Goal: Navigation & Orientation: Find specific page/section

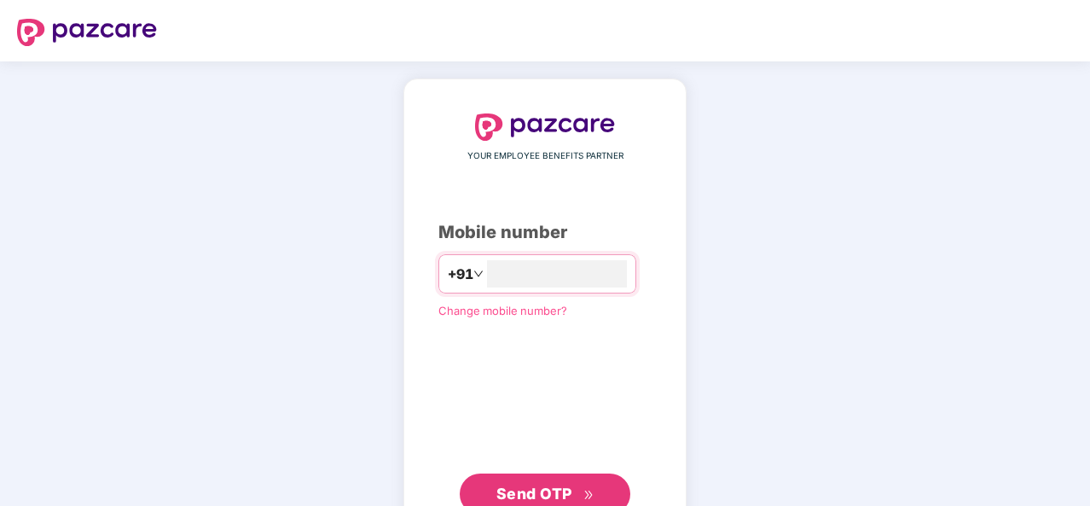
type input "**********"
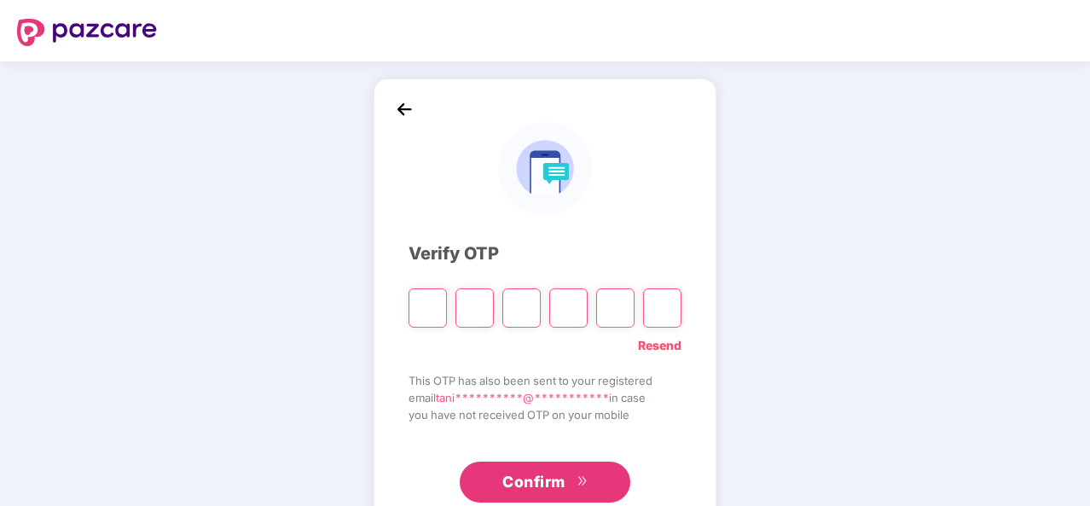
type input "*"
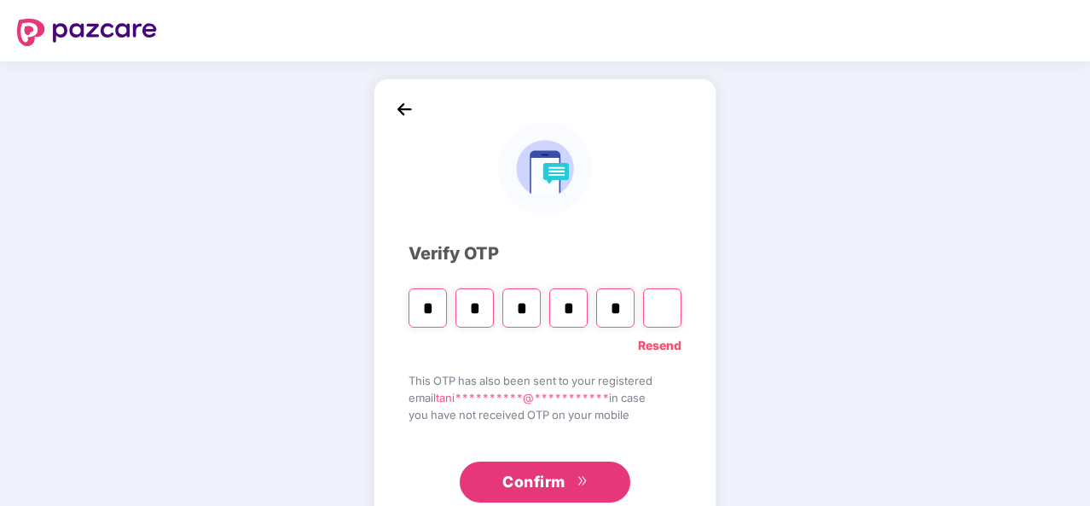
type input "*"
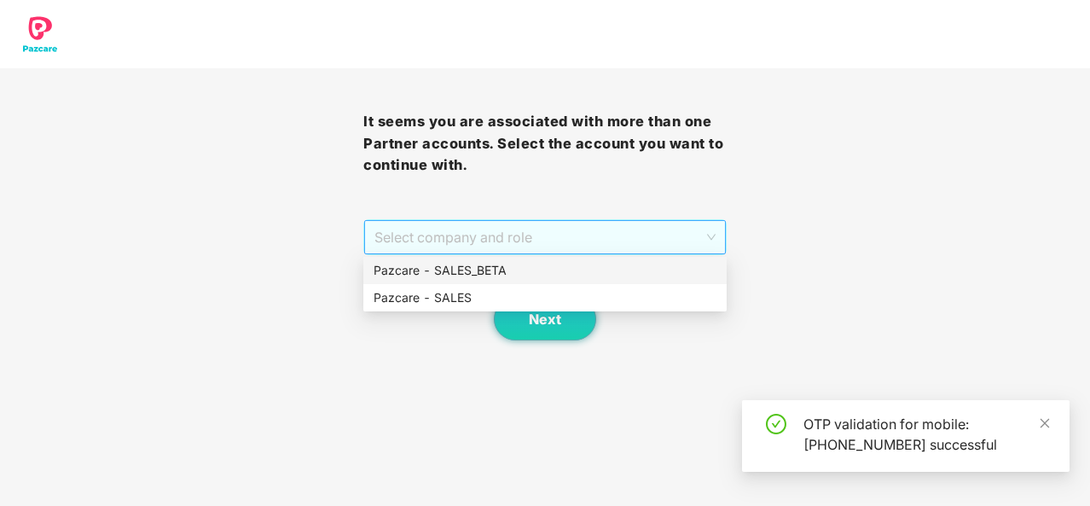
click at [578, 227] on span "Select company and role" at bounding box center [544, 237] width 341 height 32
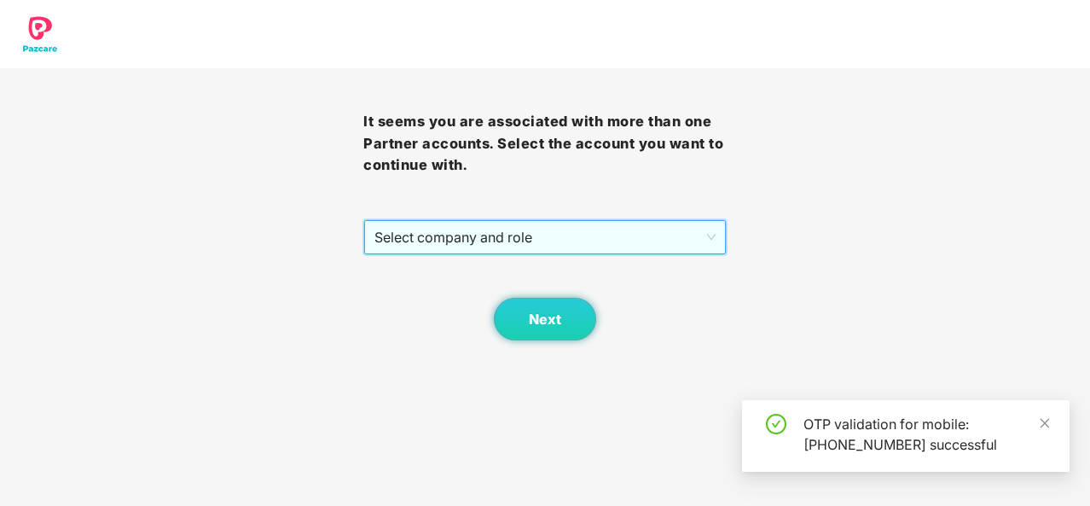
click at [611, 232] on span "Select company and role" at bounding box center [544, 237] width 341 height 32
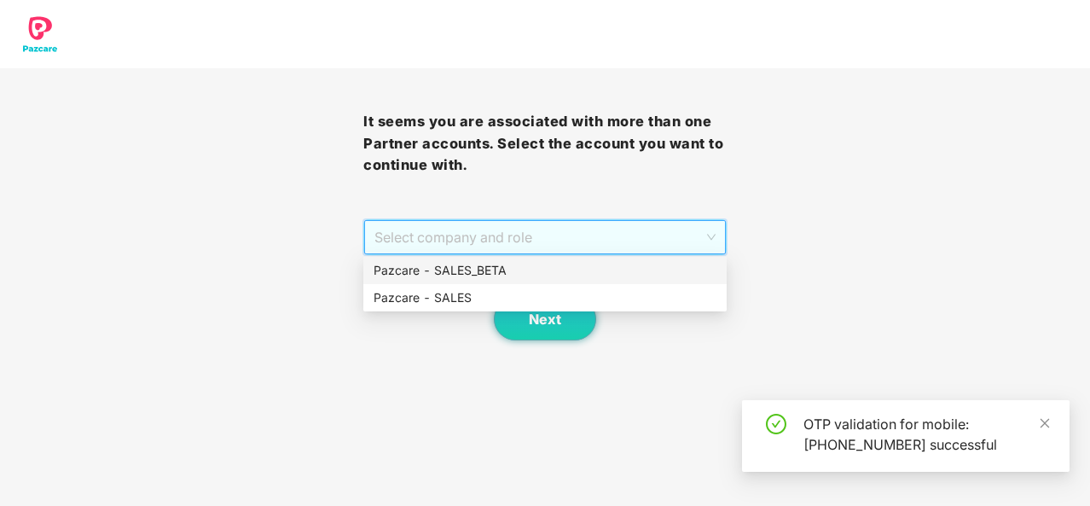
click at [611, 232] on span "Select company and role" at bounding box center [544, 237] width 341 height 32
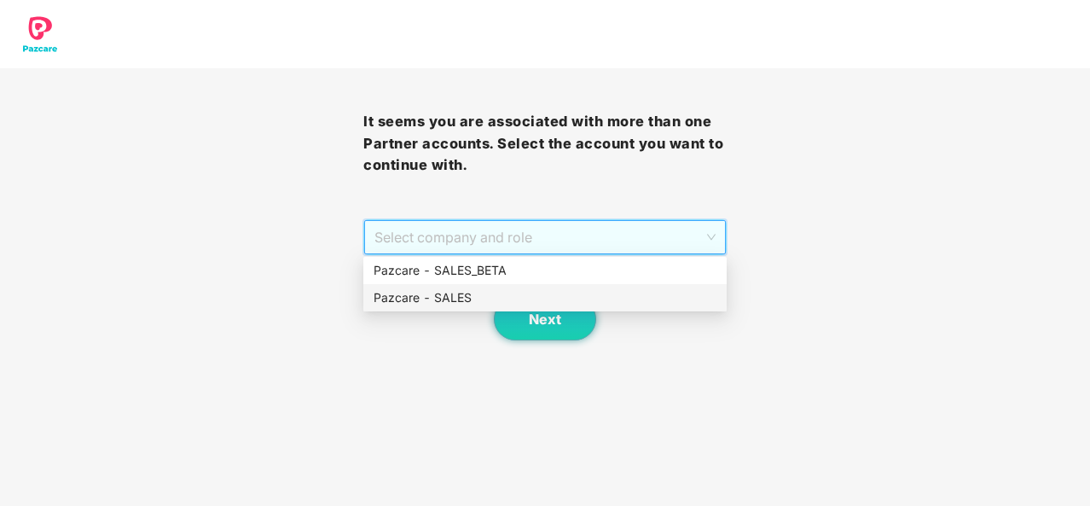
click at [576, 287] on div "Pazcare - SALES" at bounding box center [544, 297] width 363 height 27
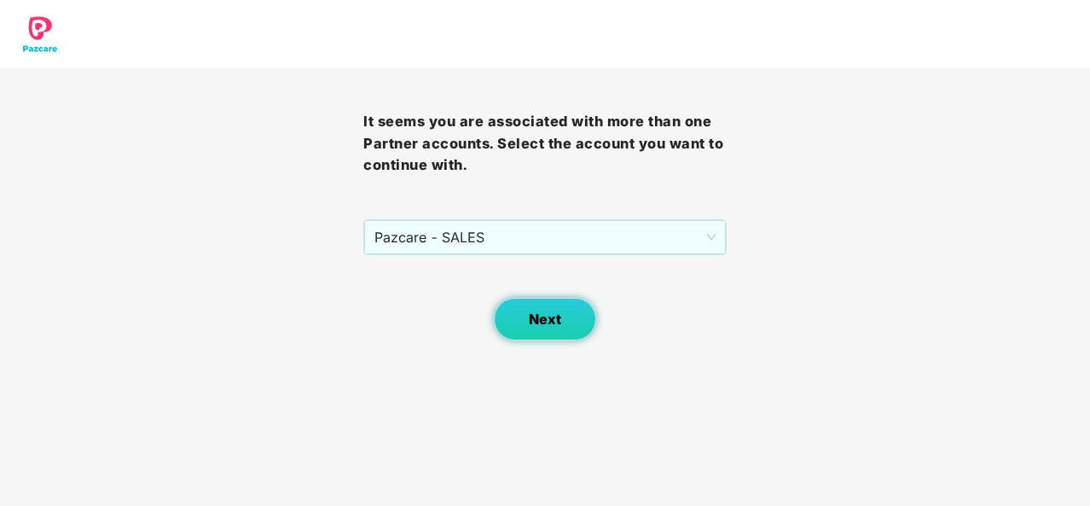
click at [553, 308] on button "Next" at bounding box center [545, 319] width 102 height 43
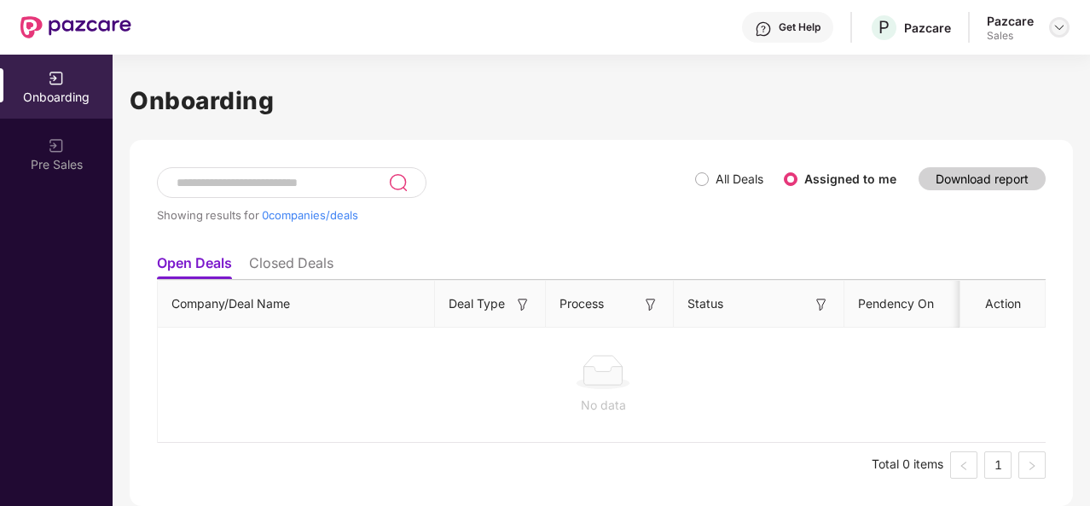
click at [1056, 32] on img at bounding box center [1060, 27] width 14 height 14
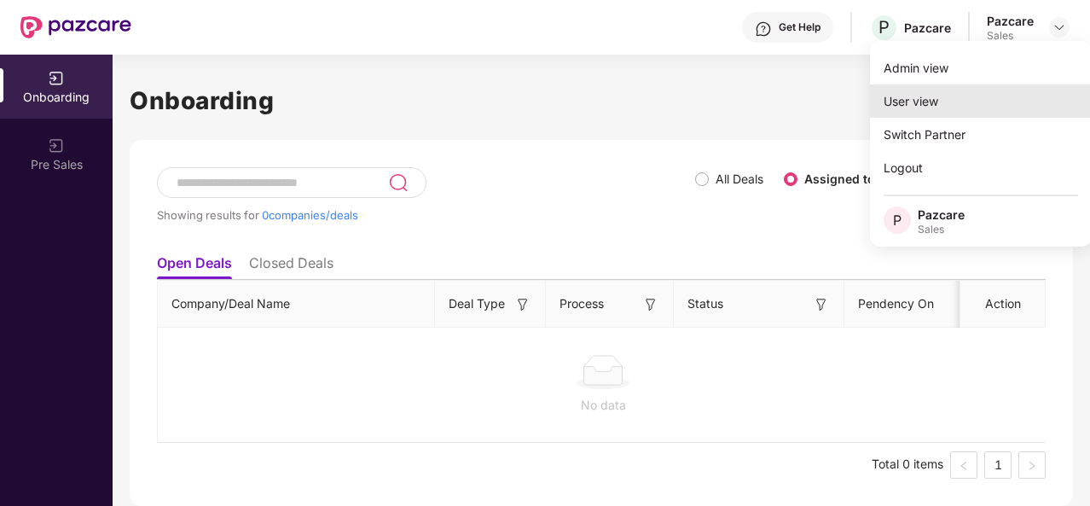
click at [960, 91] on div "User view" at bounding box center [981, 100] width 222 height 33
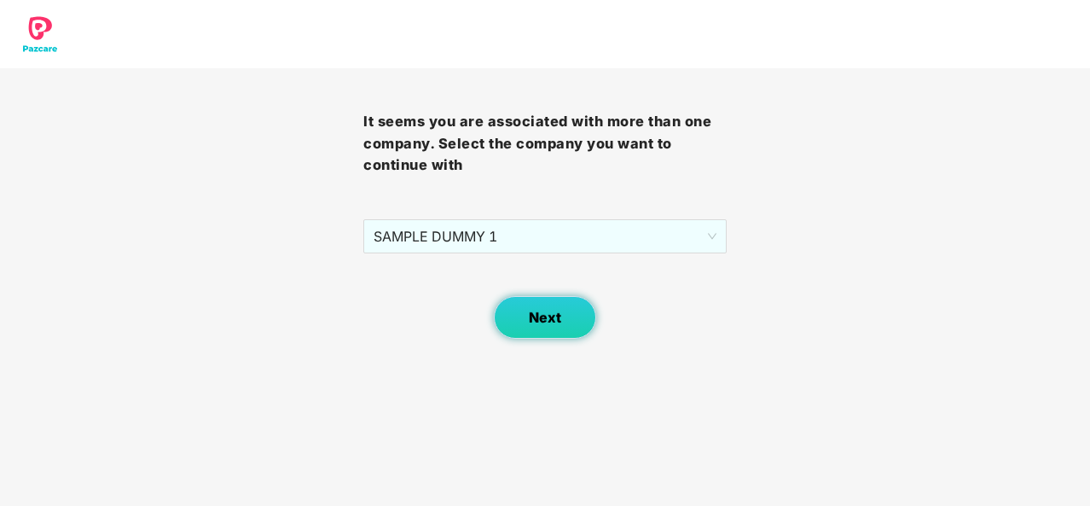
click at [561, 330] on button "Next" at bounding box center [545, 317] width 102 height 43
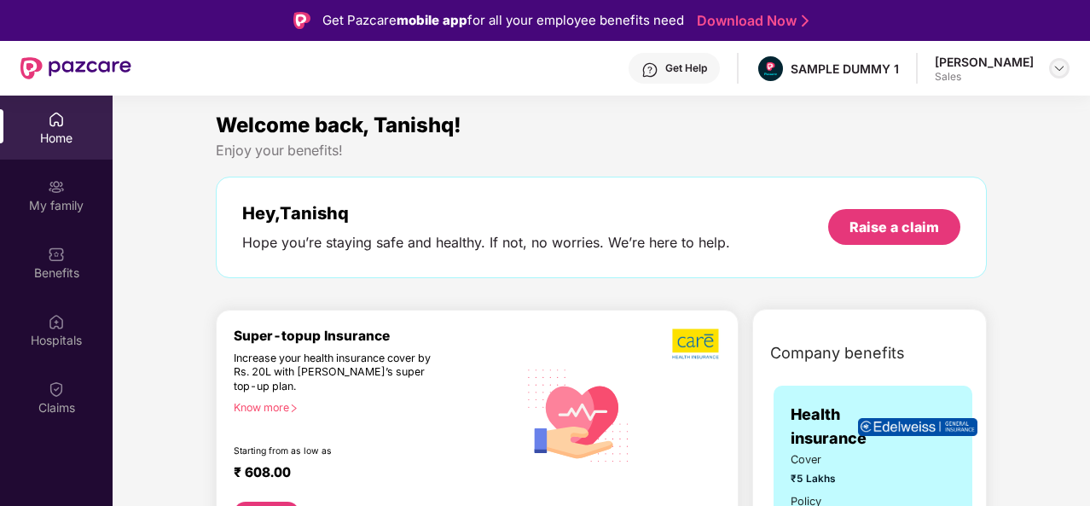
click at [1051, 64] on div at bounding box center [1059, 68] width 20 height 20
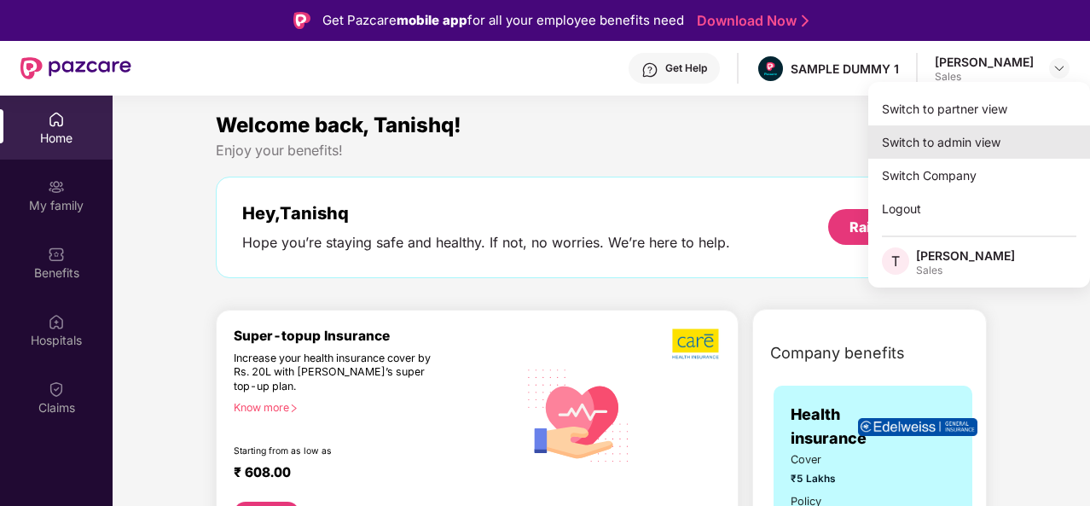
click at [938, 141] on div "Switch to admin view" at bounding box center [979, 141] width 222 height 33
